Goal: Transaction & Acquisition: Purchase product/service

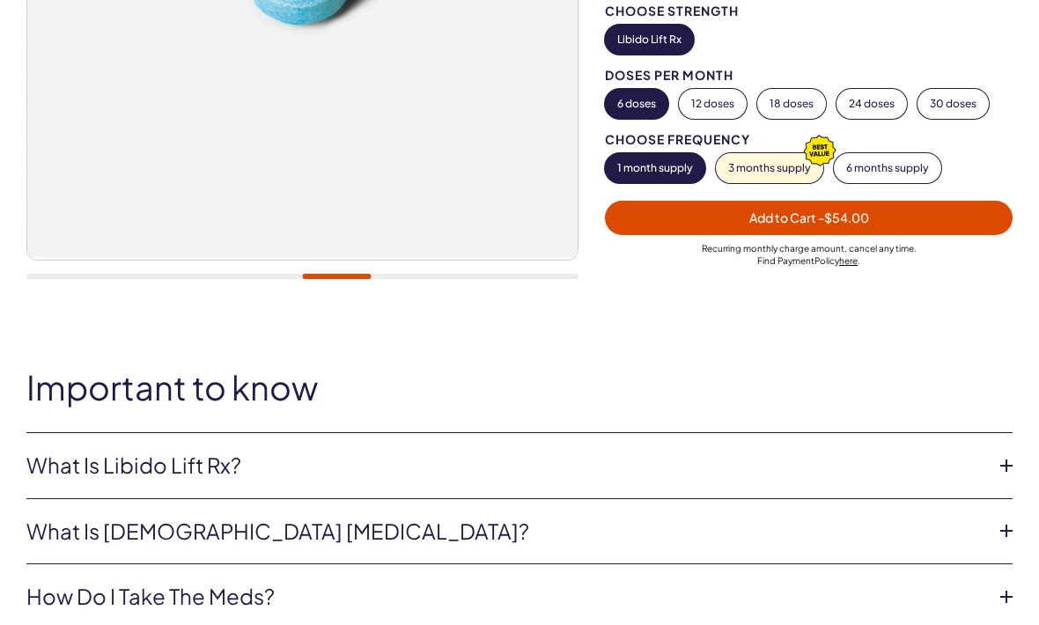
scroll to position [471, 0]
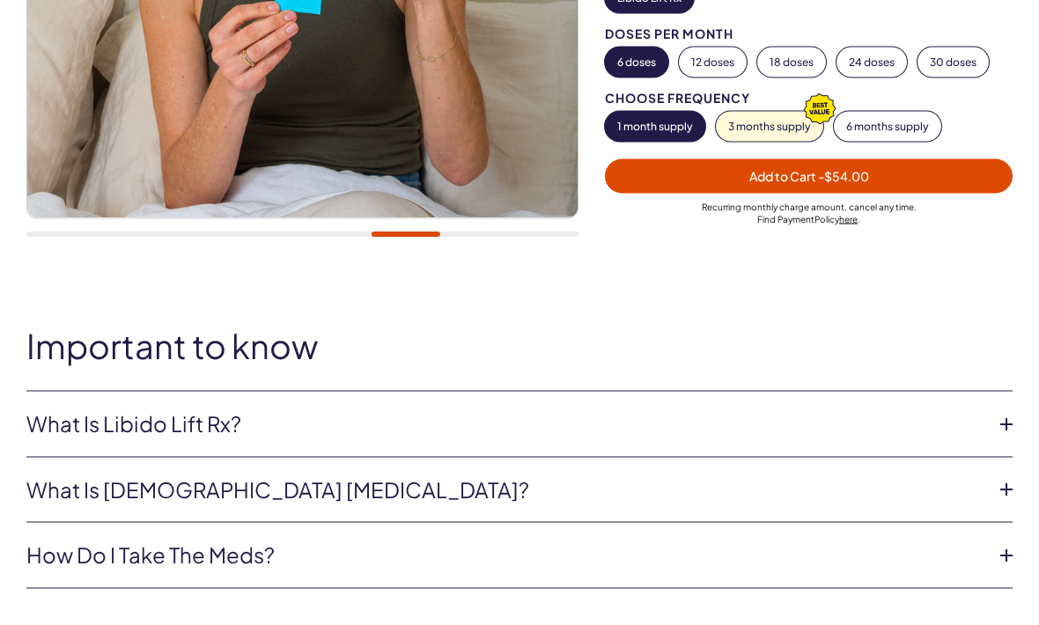
click at [998, 411] on icon at bounding box center [1007, 424] width 26 height 26
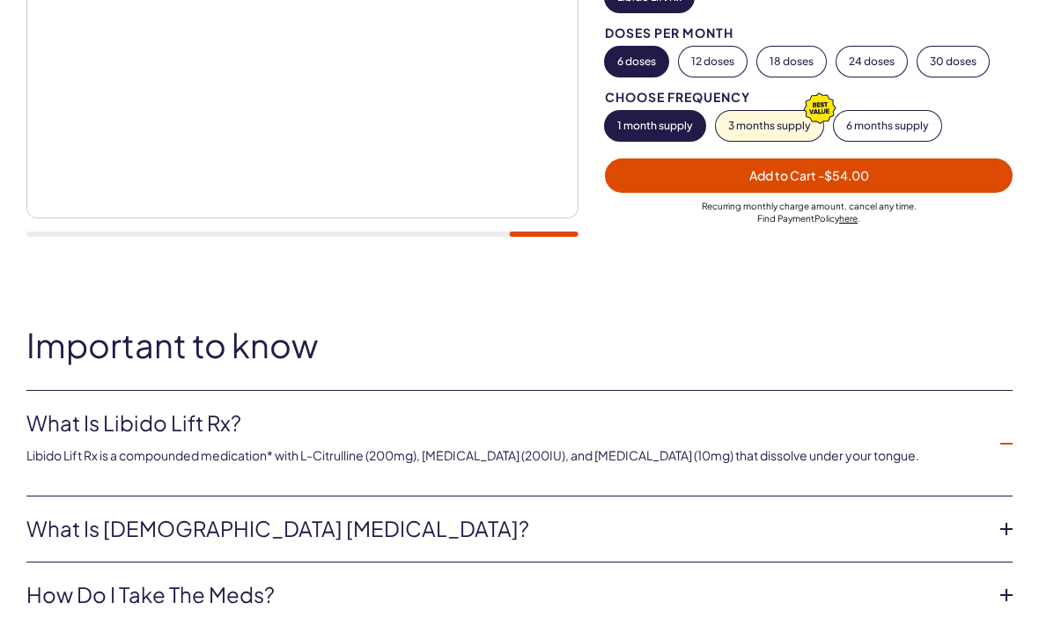
click at [1013, 516] on icon at bounding box center [1007, 529] width 26 height 26
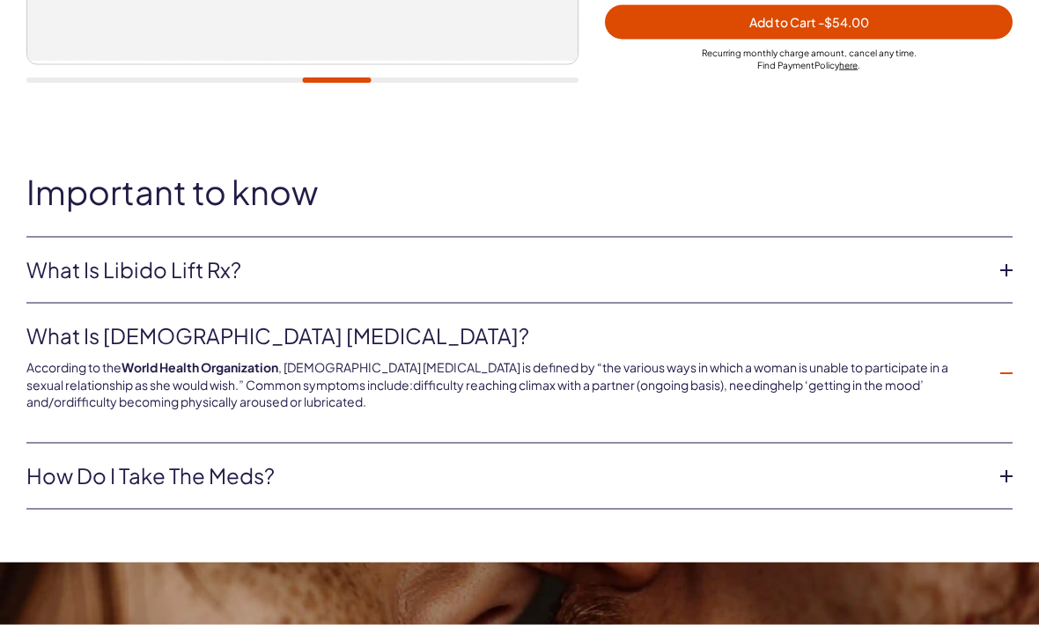
scroll to position [632, 0]
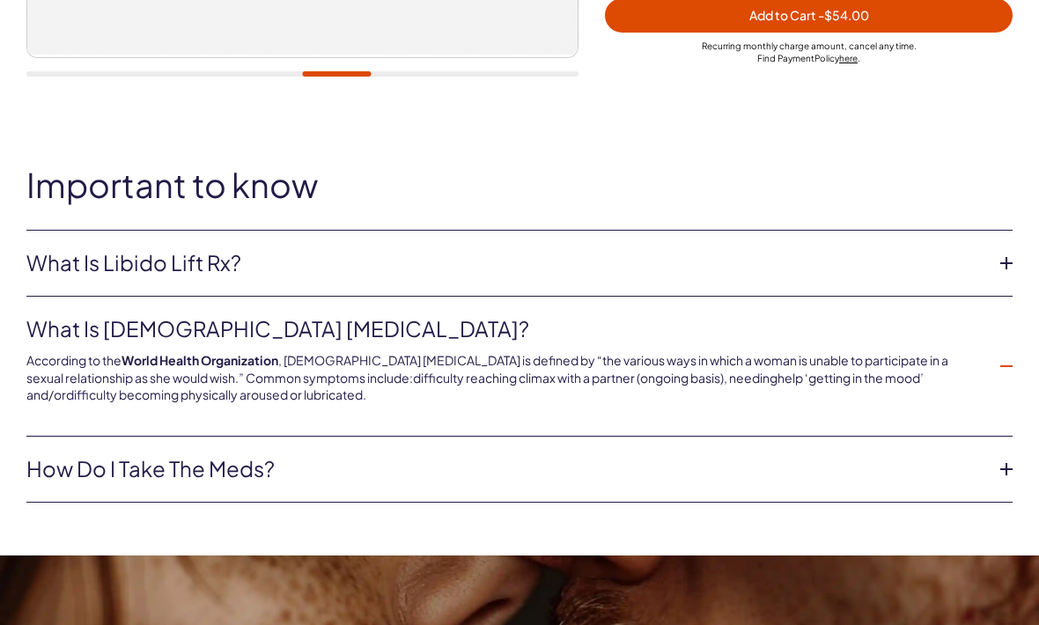
click at [1001, 456] on icon at bounding box center [1007, 469] width 26 height 26
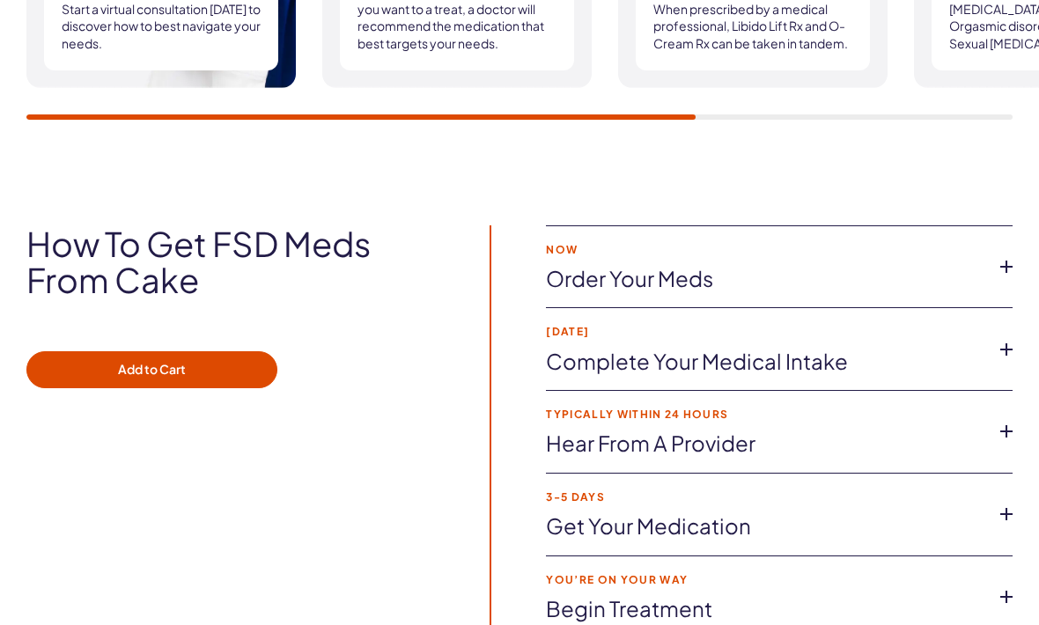
scroll to position [2939, 0]
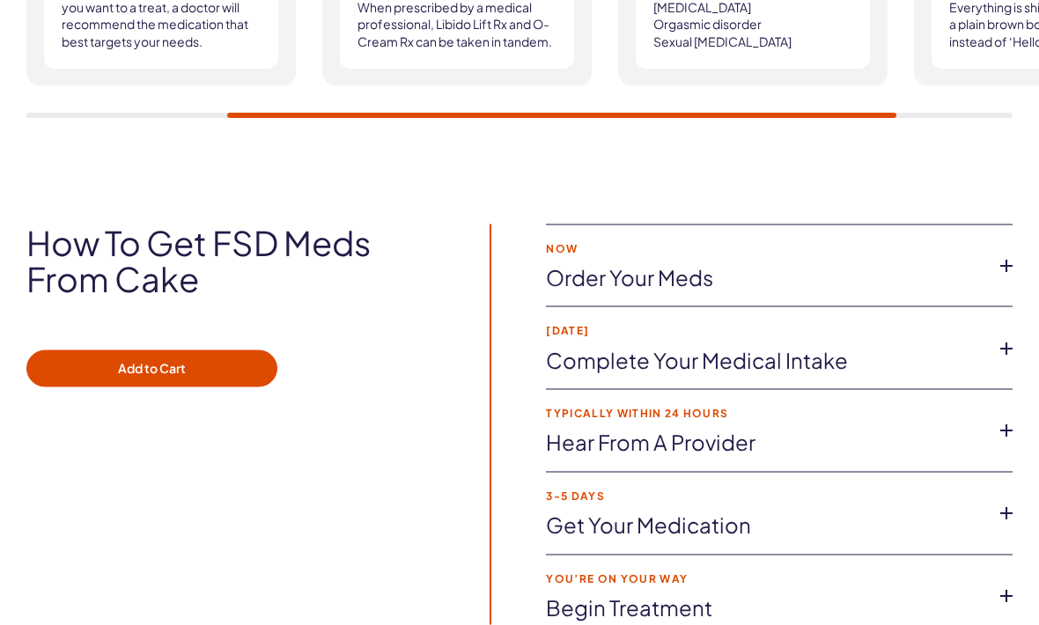
click at [1004, 253] on icon at bounding box center [1007, 266] width 26 height 26
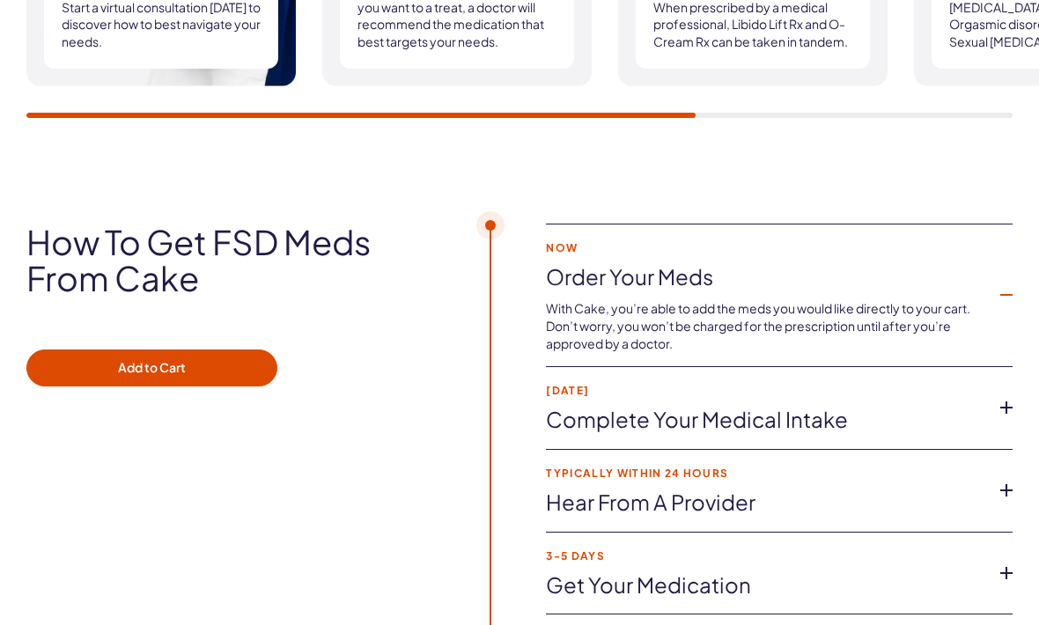
click at [998, 395] on icon at bounding box center [1007, 408] width 26 height 26
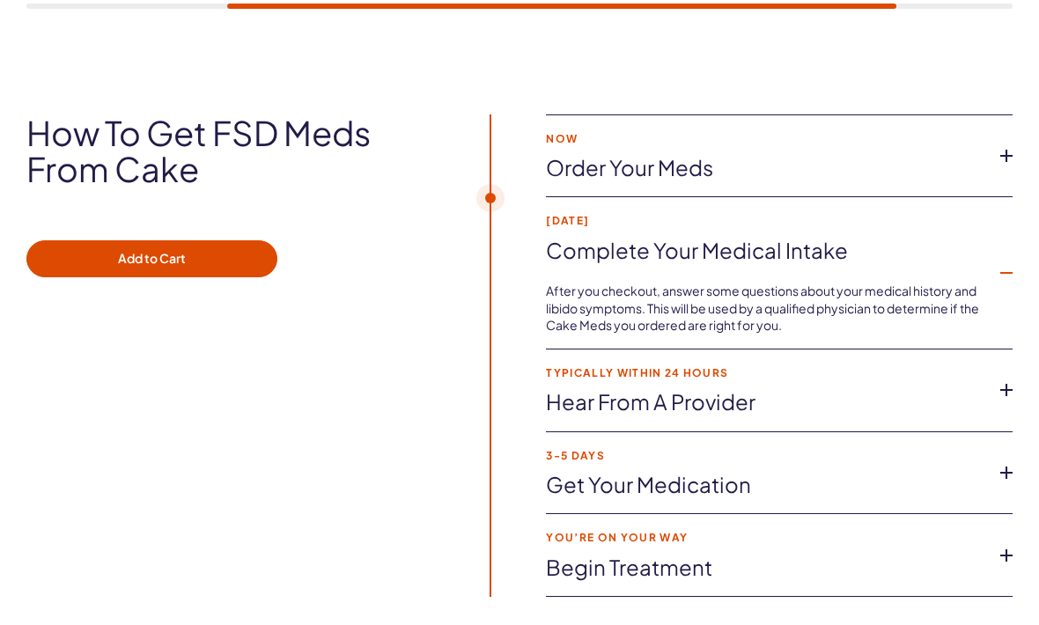
scroll to position [3054, 0]
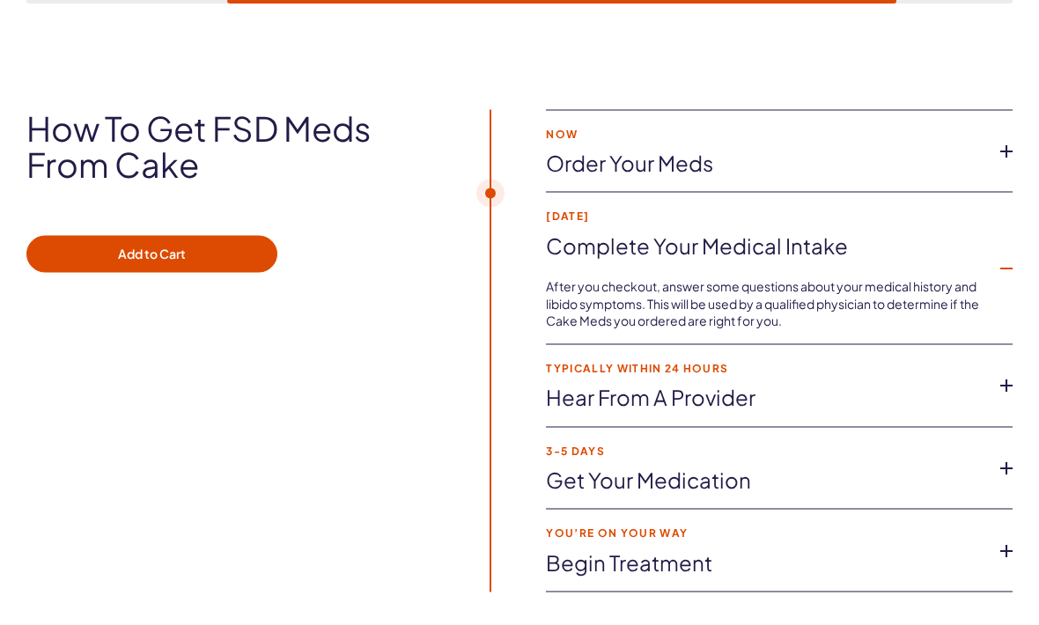
click at [1006, 373] on icon at bounding box center [1007, 386] width 26 height 26
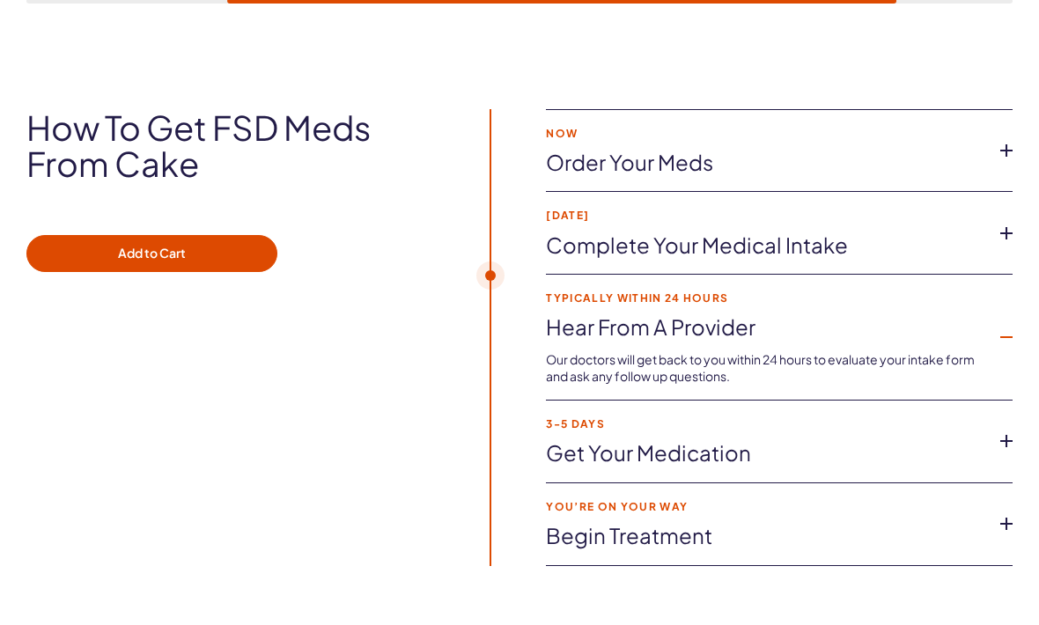
click at [1009, 428] on icon at bounding box center [1007, 441] width 26 height 26
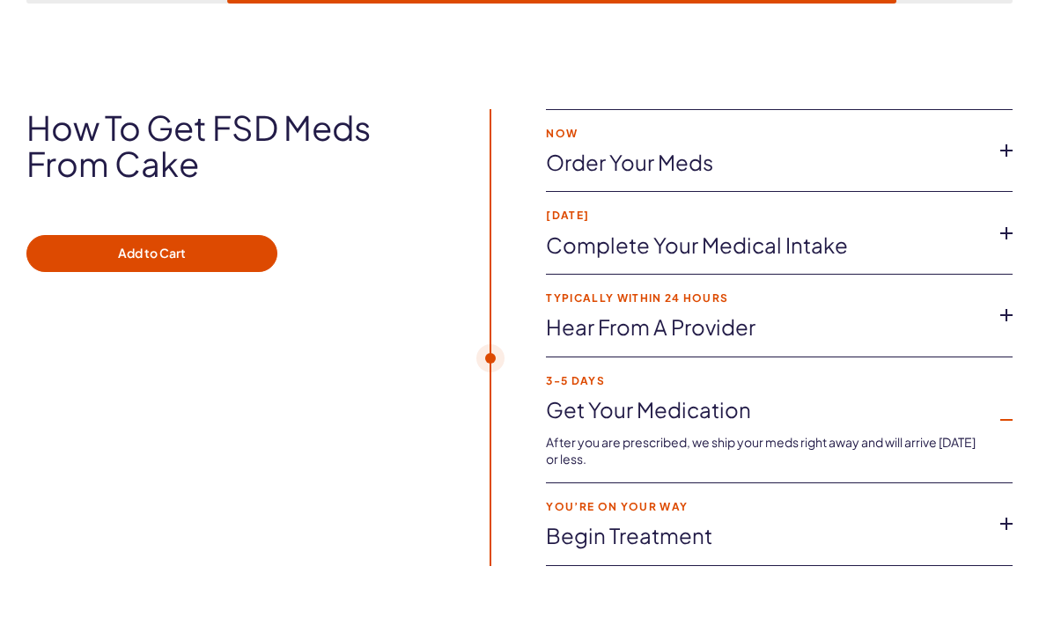
click at [1009, 511] on icon at bounding box center [1007, 524] width 26 height 26
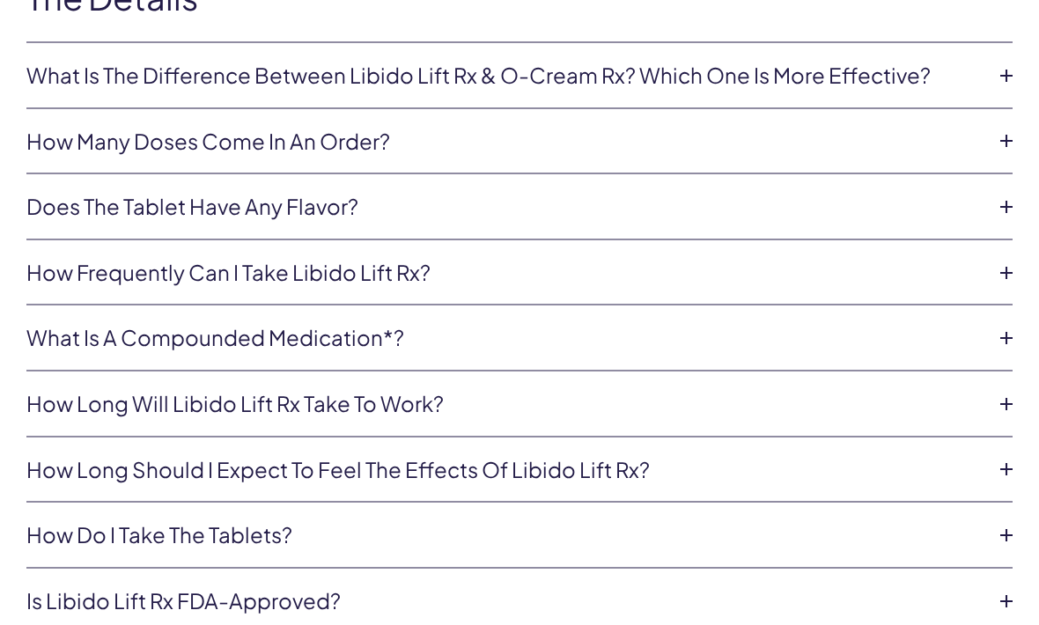
scroll to position [3959, 0]
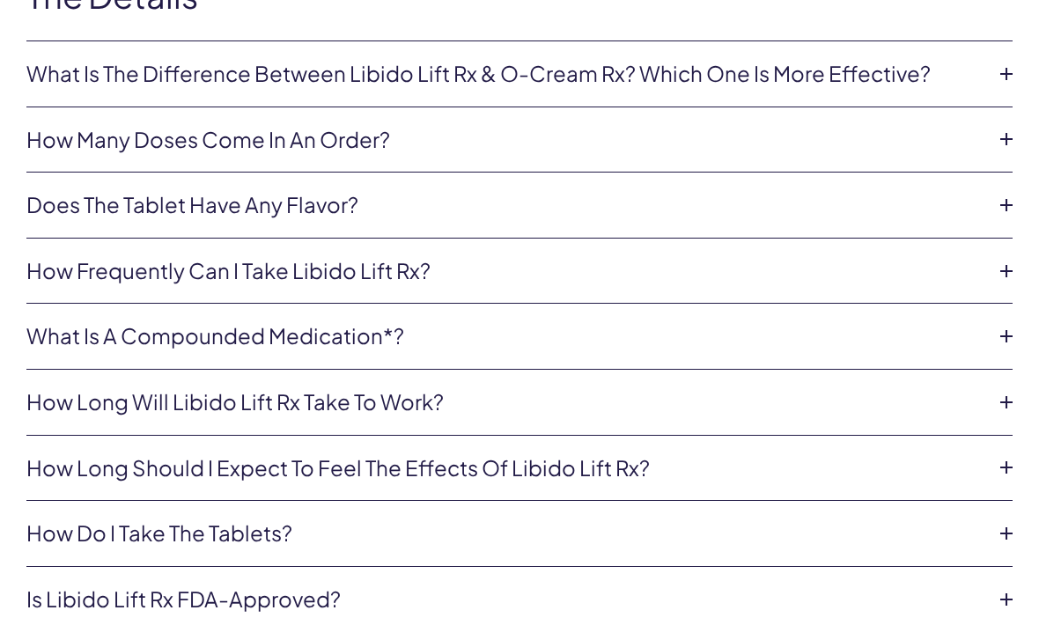
click at [1000, 389] on icon at bounding box center [1007, 402] width 26 height 26
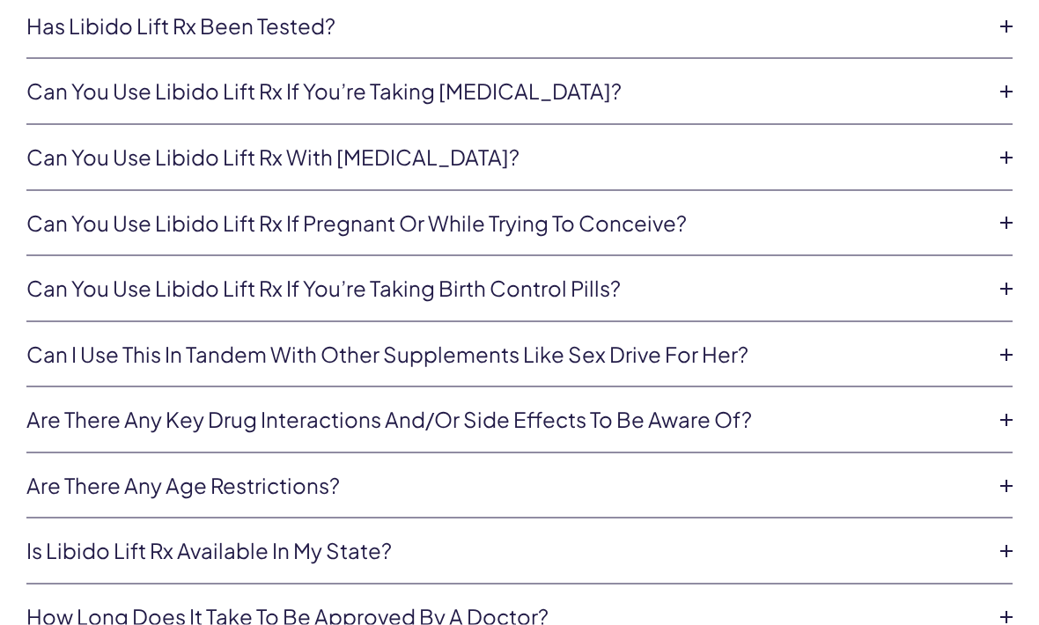
scroll to position [4837, 0]
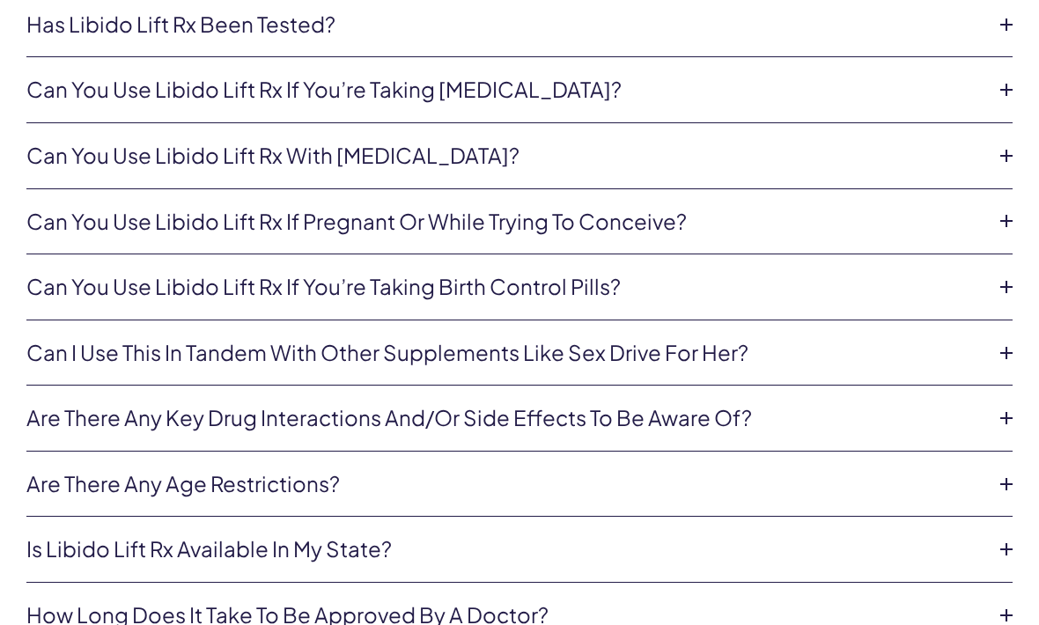
click at [1006, 471] on icon at bounding box center [1007, 484] width 26 height 26
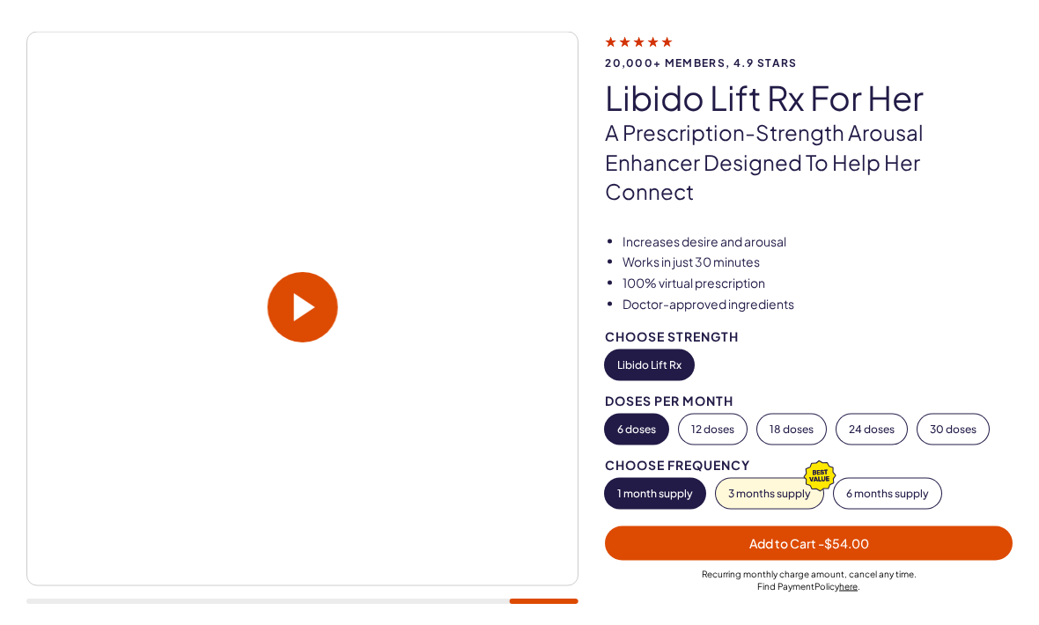
scroll to position [105, 0]
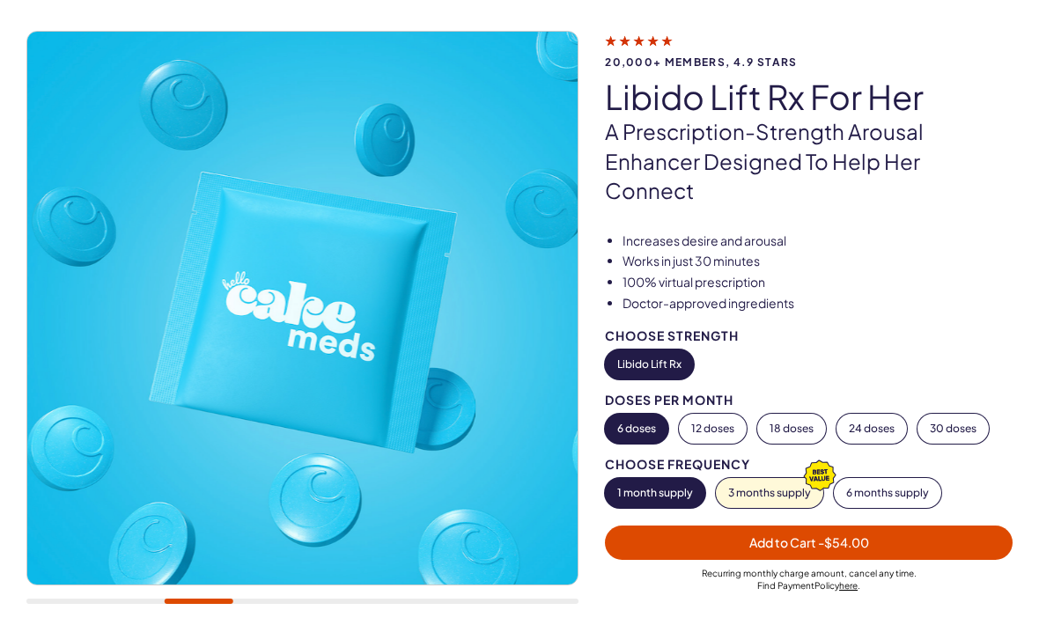
click at [736, 478] on button "3 months supply" at bounding box center [769, 493] width 107 height 30
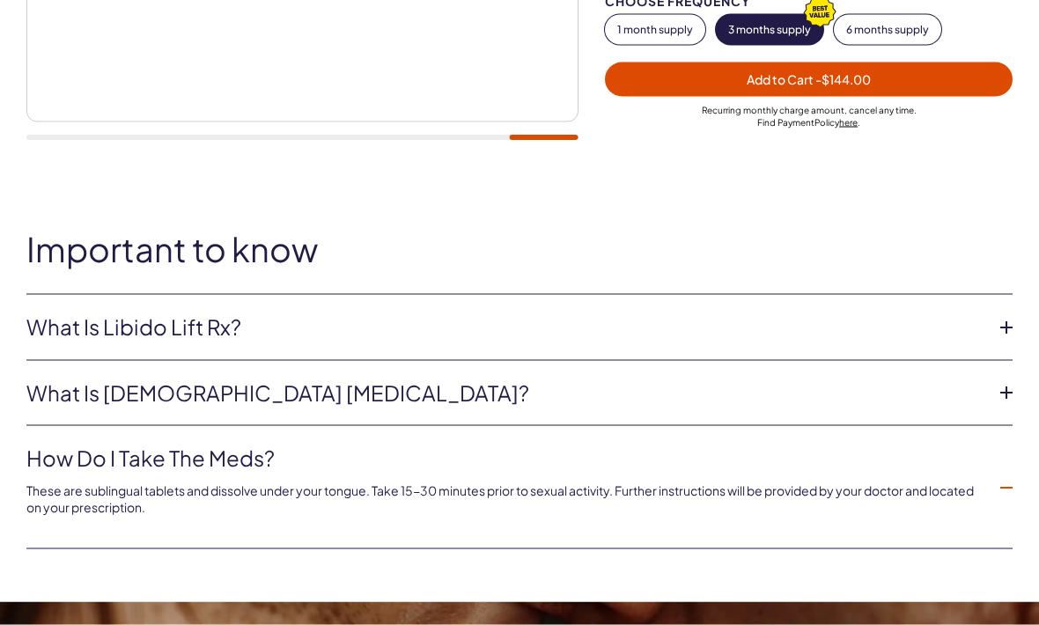
scroll to position [597, 0]
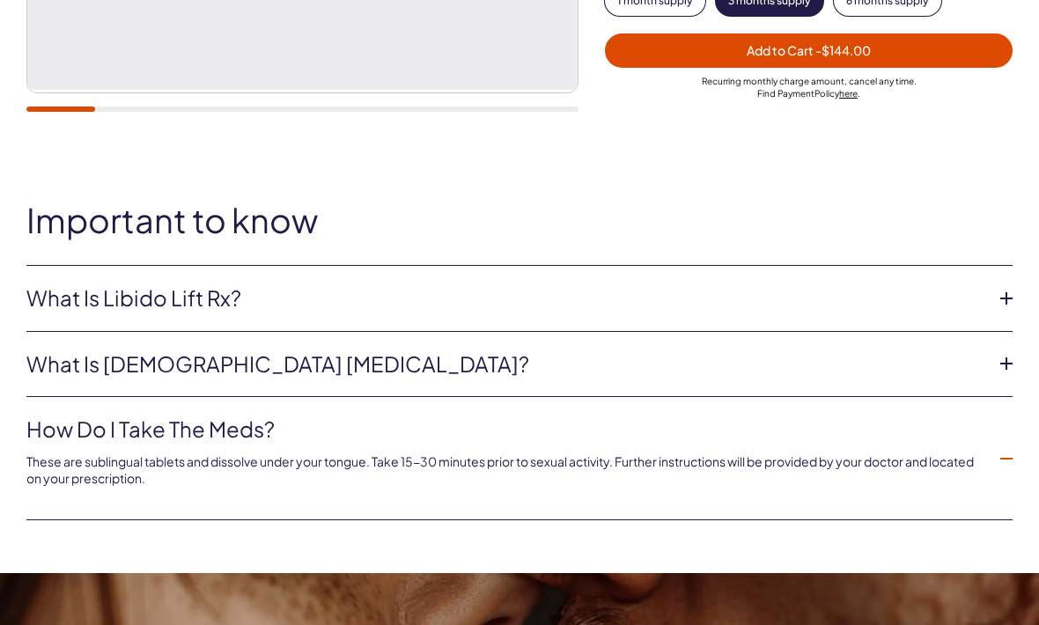
click at [1003, 351] on icon at bounding box center [1007, 364] width 26 height 26
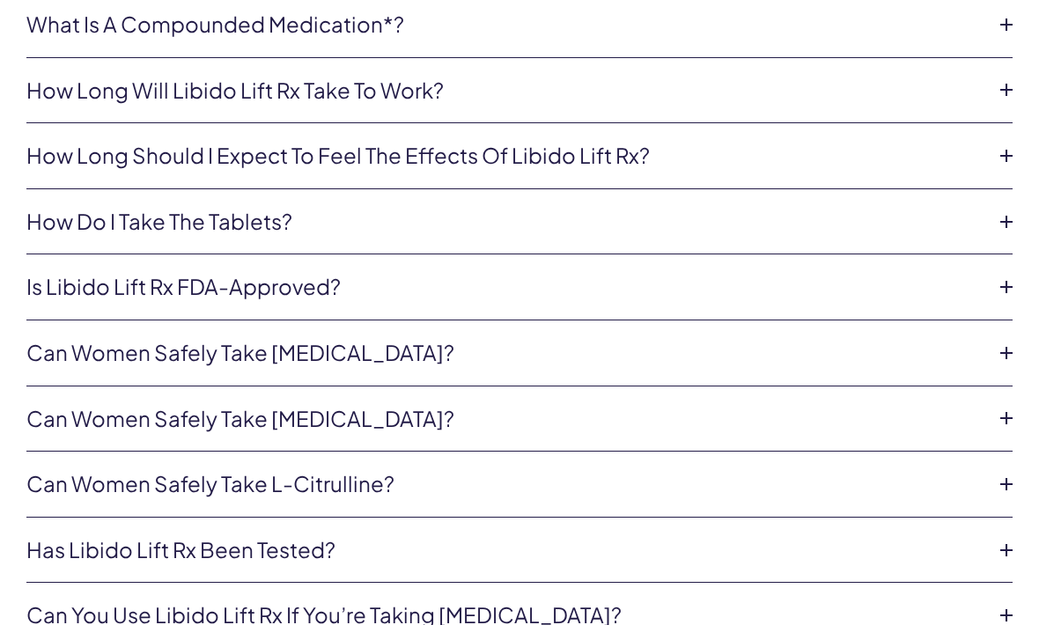
scroll to position [4240, 0]
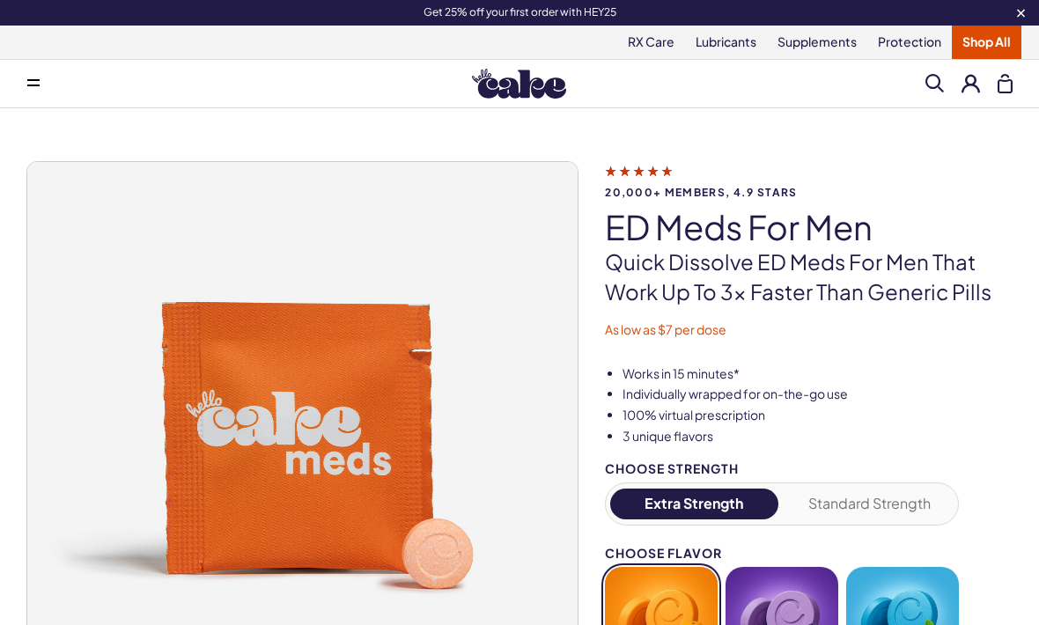
click at [29, 85] on icon at bounding box center [33, 86] width 12 height 2
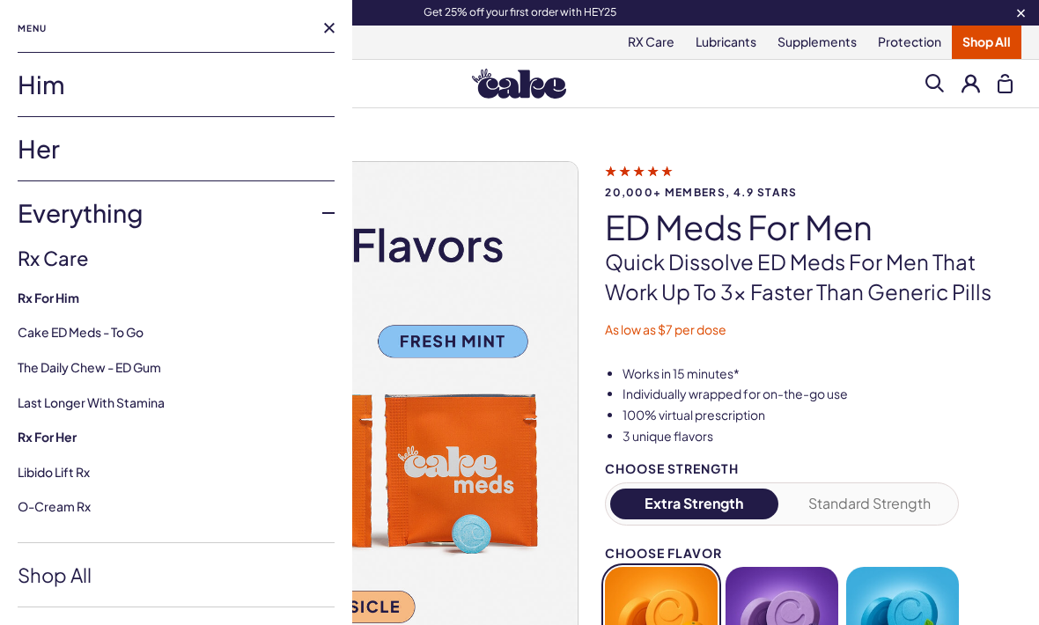
click at [60, 154] on link "Her" at bounding box center [176, 148] width 317 height 63
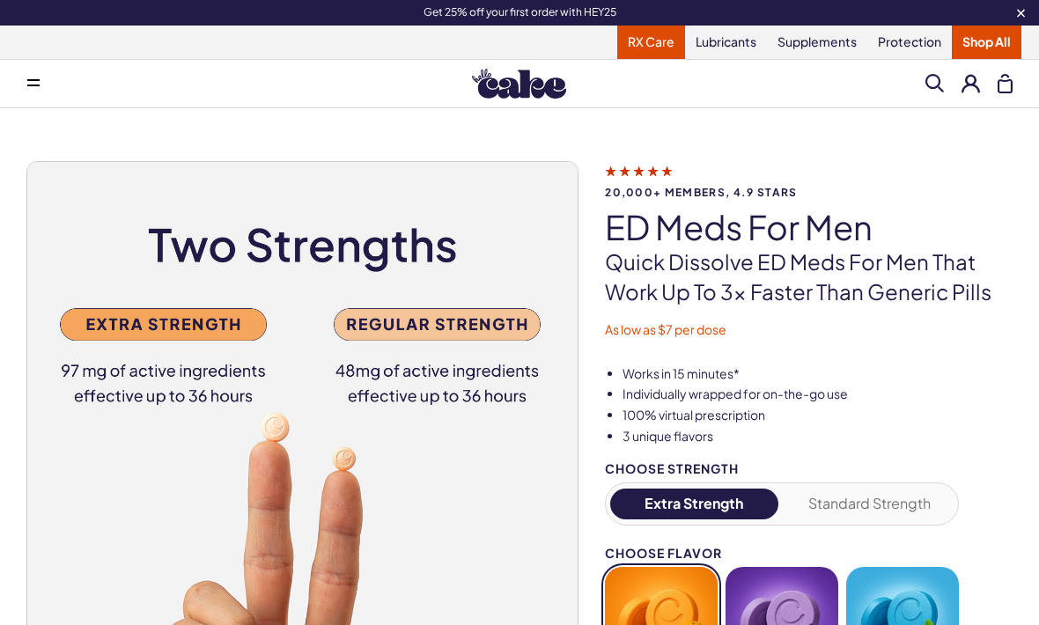
click at [655, 53] on link "RX Care" at bounding box center [651, 42] width 68 height 33
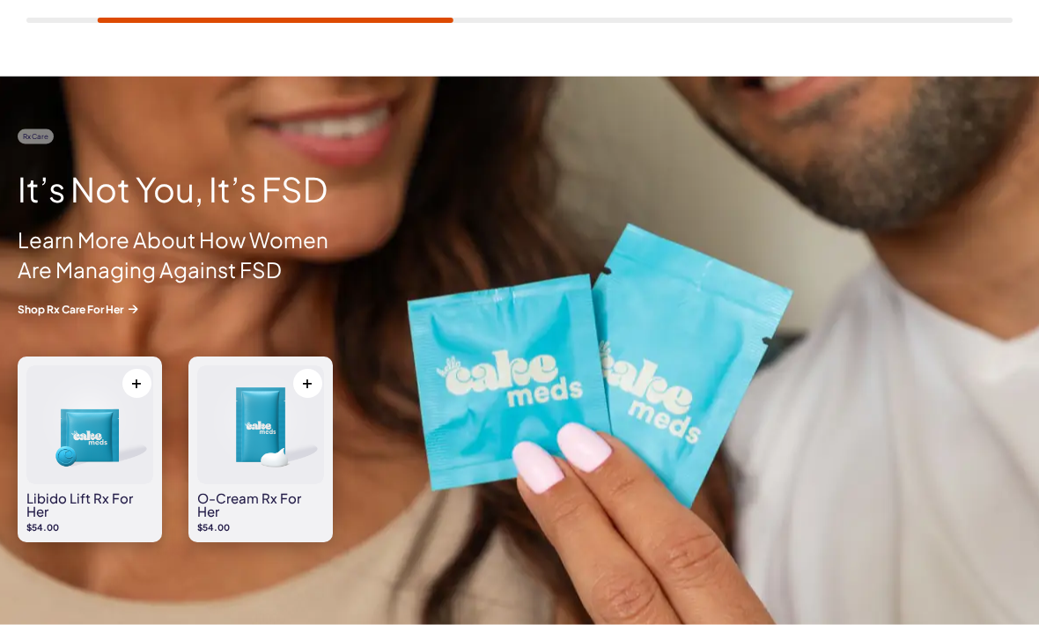
scroll to position [1061, 0]
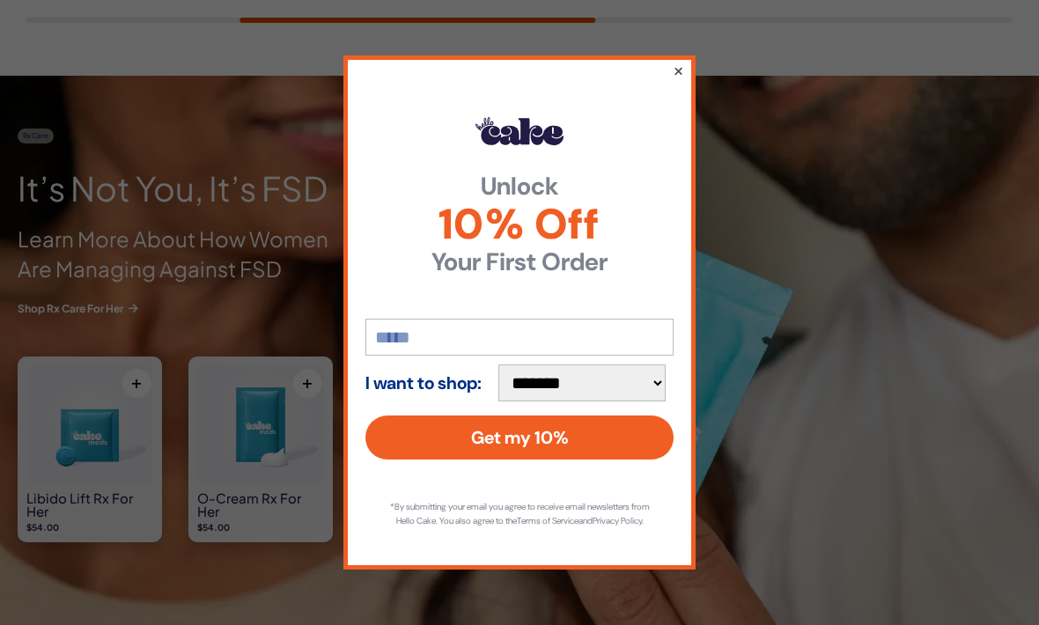
click at [681, 81] on button "×" at bounding box center [678, 70] width 11 height 21
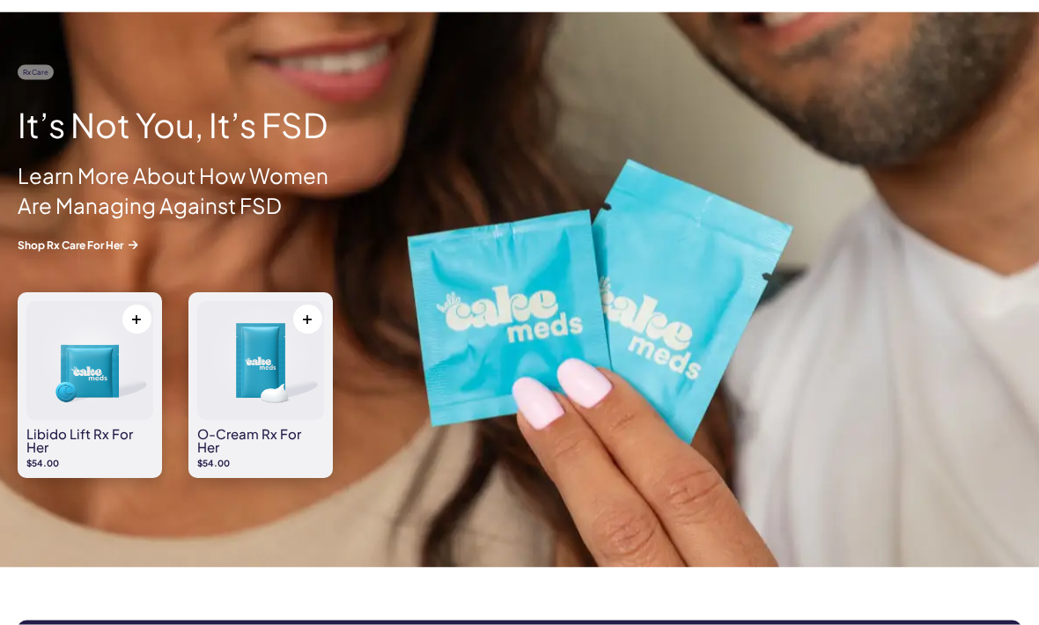
scroll to position [1126, 0]
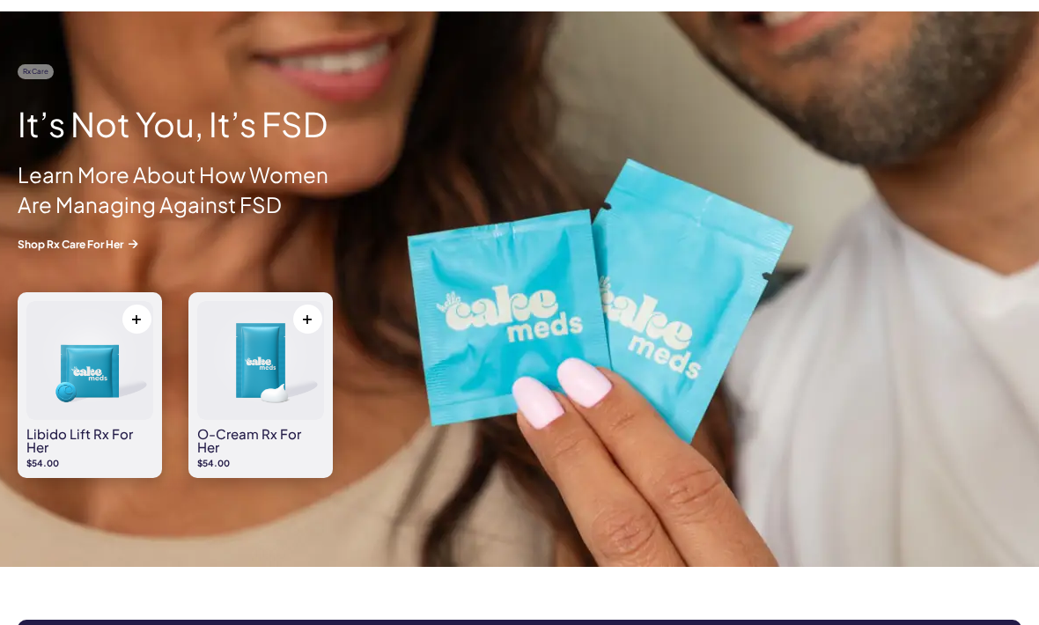
click at [138, 322] on button at bounding box center [136, 319] width 29 height 29
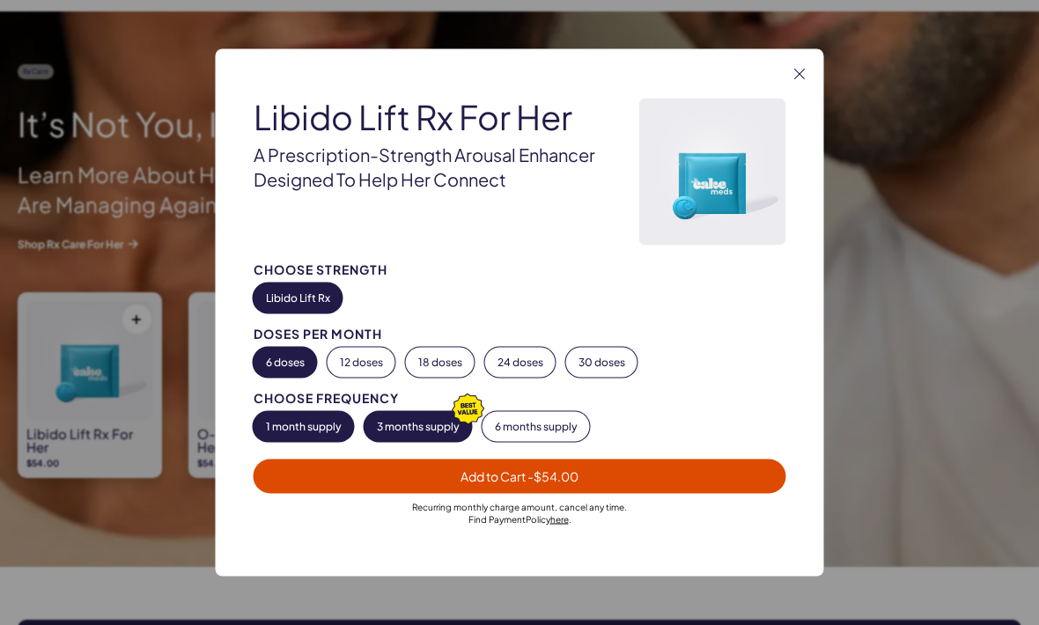
click at [434, 442] on button "3 months supply" at bounding box center [418, 427] width 107 height 30
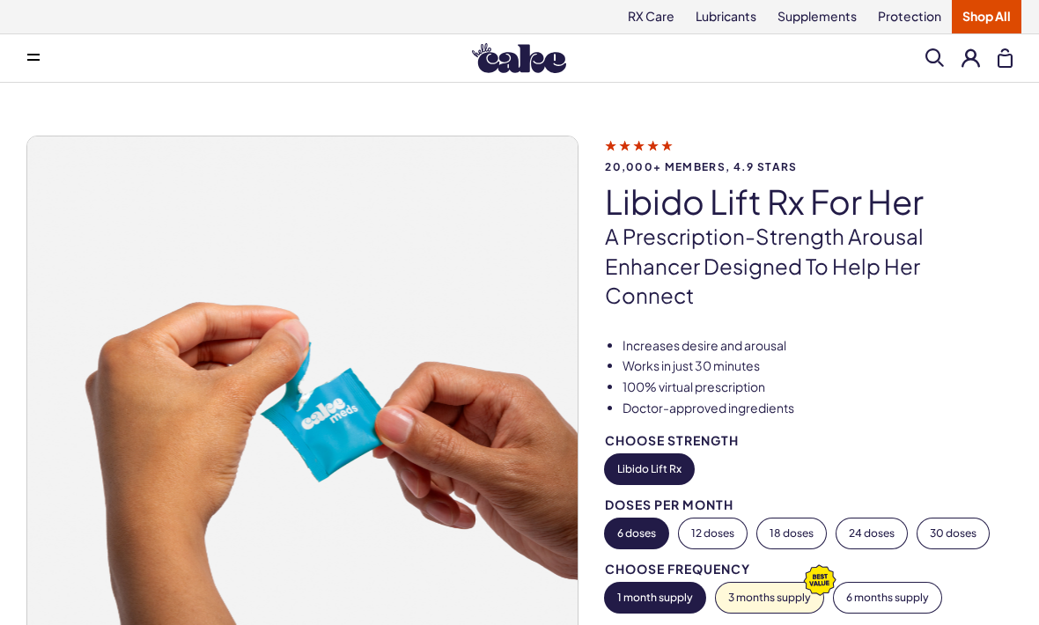
click at [469, 601] on img at bounding box center [302, 412] width 551 height 551
